Goal: Information Seeking & Learning: Understand process/instructions

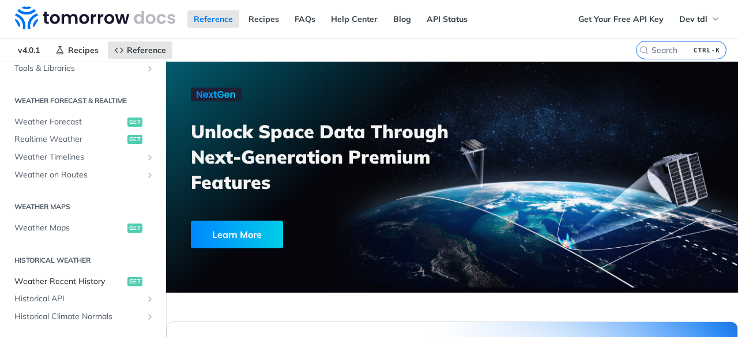
scroll to position [224, 0]
click at [96, 149] on link "Weather Timelines" at bounding box center [83, 157] width 149 height 17
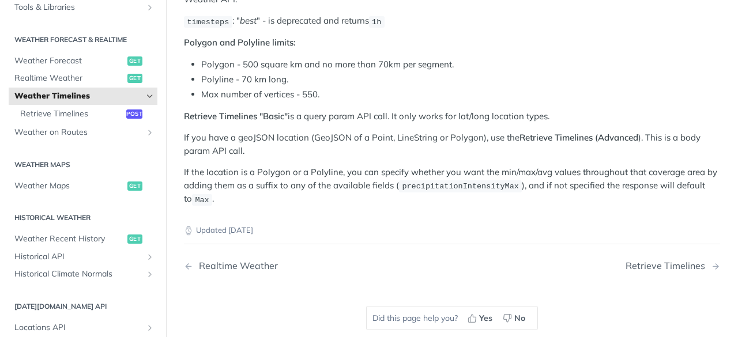
scroll to position [185, 0]
click at [76, 109] on span "Retrieve Timelines" at bounding box center [71, 114] width 103 height 12
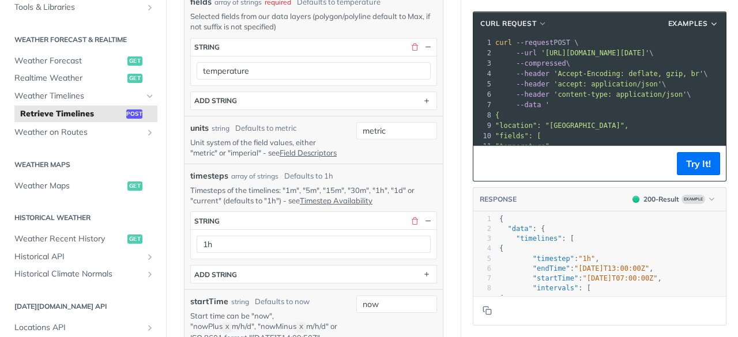
scroll to position [340, 0]
click at [292, 196] on p "Timesteps of the timelines: "1m", "5m", "15m", "30m", "1h", "1d" or "current" (…" at bounding box center [313, 195] width 247 height 21
click at [337, 196] on p "Timesteps of the timelines: "1m", "5m", "15m", "30m", "1h", "1d" or "current" (…" at bounding box center [313, 195] width 247 height 21
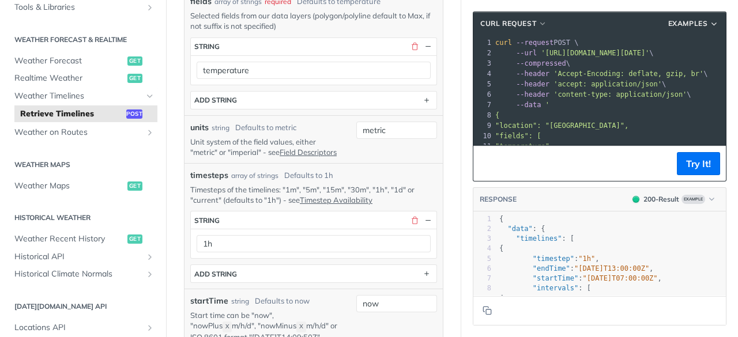
drag, startPoint x: 257, startPoint y: 260, endPoint x: 241, endPoint y: 238, distance: 26.8
click at [241, 238] on div "1h" at bounding box center [314, 243] width 246 height 29
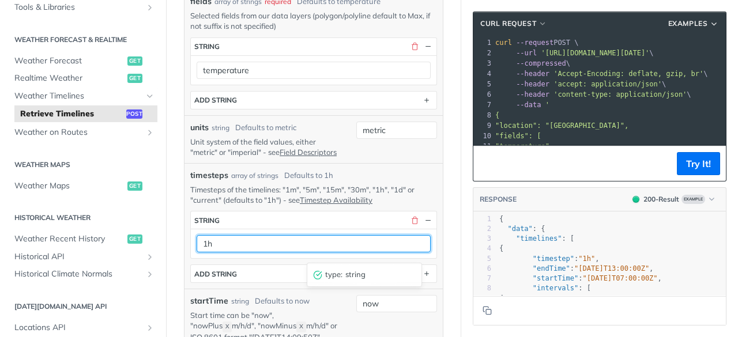
click at [241, 247] on input "1h" at bounding box center [314, 243] width 234 height 17
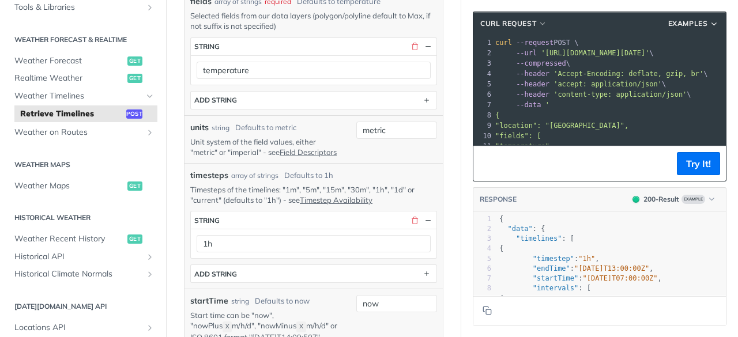
click at [383, 198] on p "Timesteps of the timelines: "1m", "5m", "15m", "30m", "1h", "1d" or "current" (…" at bounding box center [313, 195] width 247 height 21
copy p "1h"
click at [301, 238] on div "1h" at bounding box center [314, 243] width 246 height 29
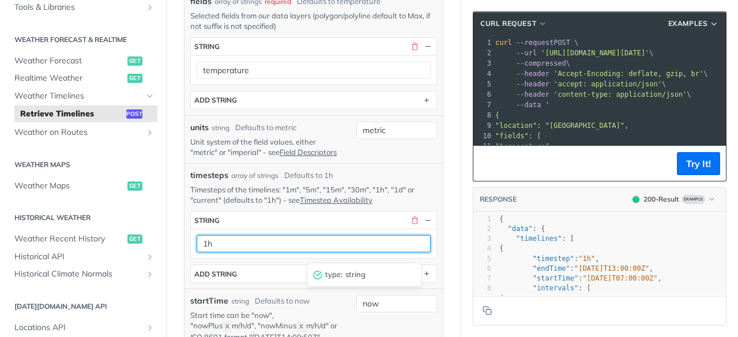
click at [290, 250] on input "1h" at bounding box center [314, 243] width 234 height 17
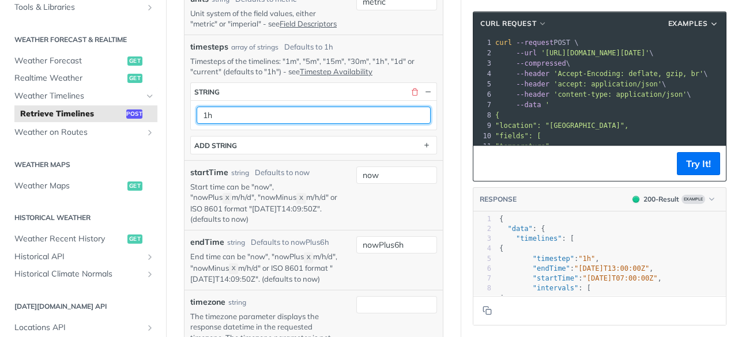
scroll to position [470, 0]
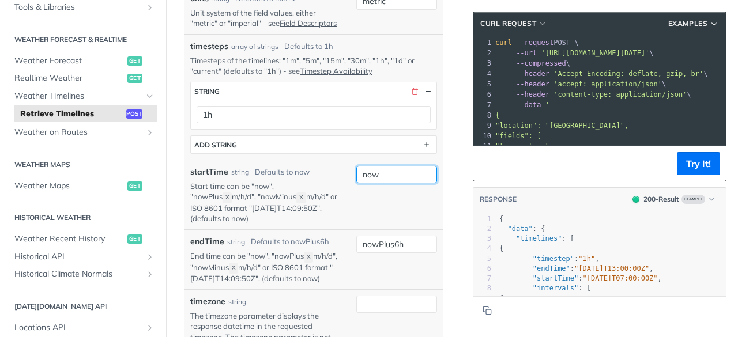
click at [402, 183] on input "now" at bounding box center [397, 174] width 81 height 17
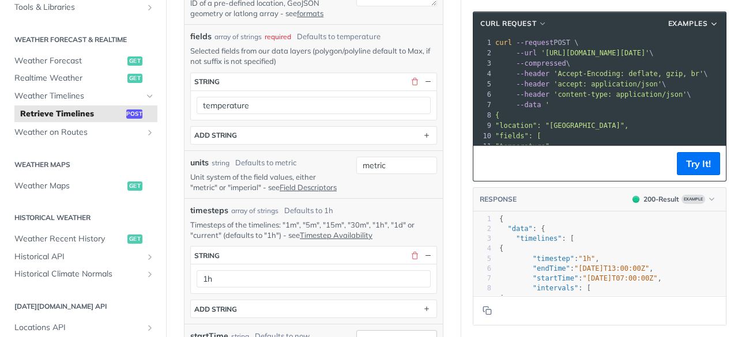
scroll to position [305, 0]
click at [695, 168] on button "Try It!" at bounding box center [698, 163] width 43 height 23
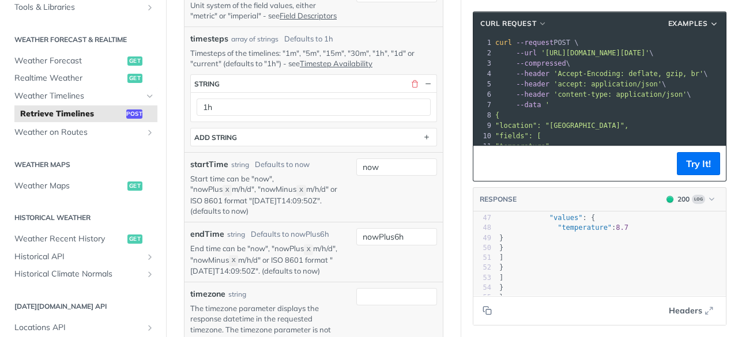
scroll to position [0, 0]
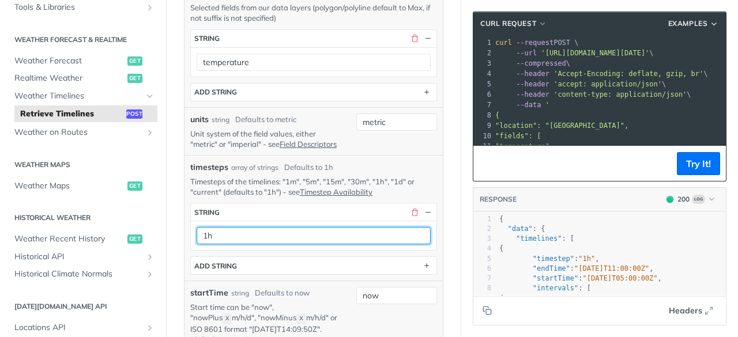
click at [320, 244] on input "1h" at bounding box center [314, 235] width 234 height 17
